Goal: Task Accomplishment & Management: Use online tool/utility

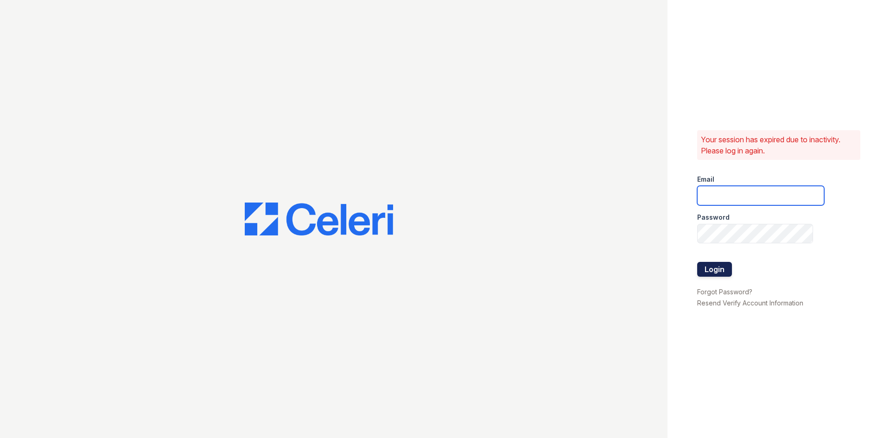
type input "[EMAIL_ADDRESS][DOMAIN_NAME]"
click at [708, 270] on button "Login" at bounding box center [714, 269] width 35 height 15
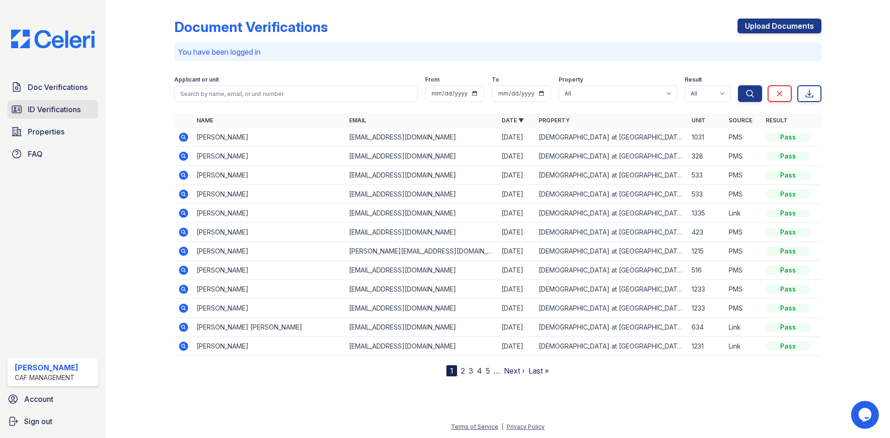
click at [61, 108] on span "ID Verifications" at bounding box center [54, 109] width 53 height 11
